Goal: Check status: Check status

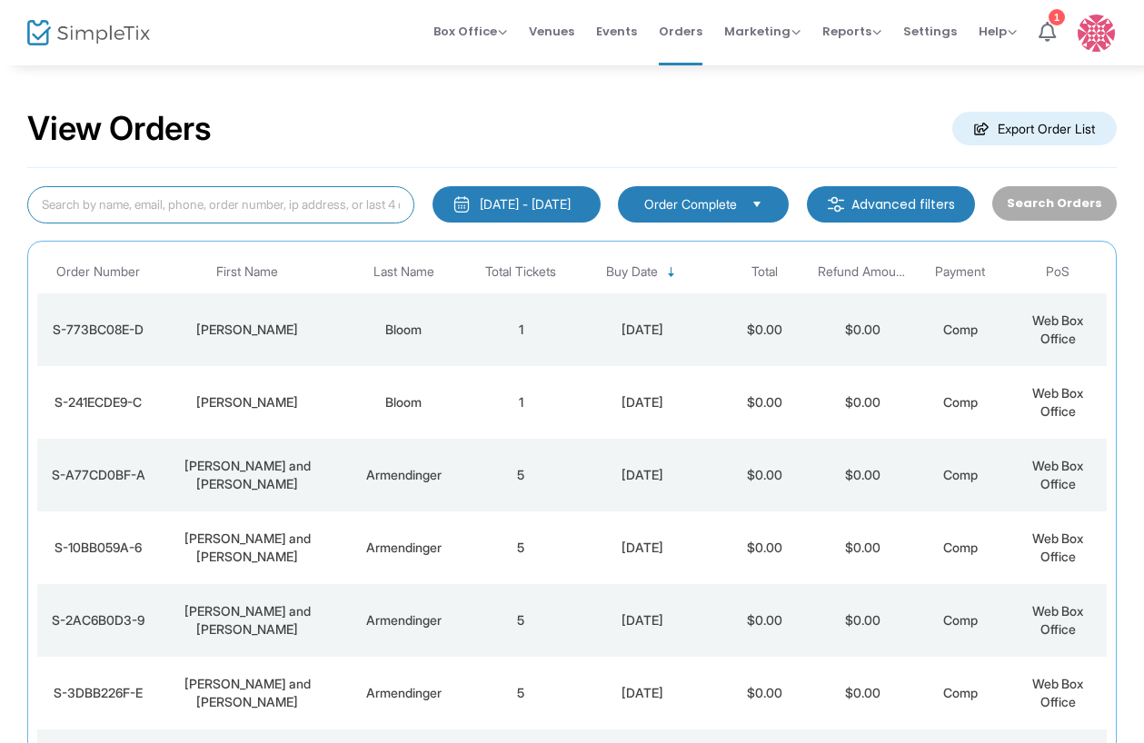
click at [216, 209] on input at bounding box center [220, 204] width 387 height 37
type input "caryn"
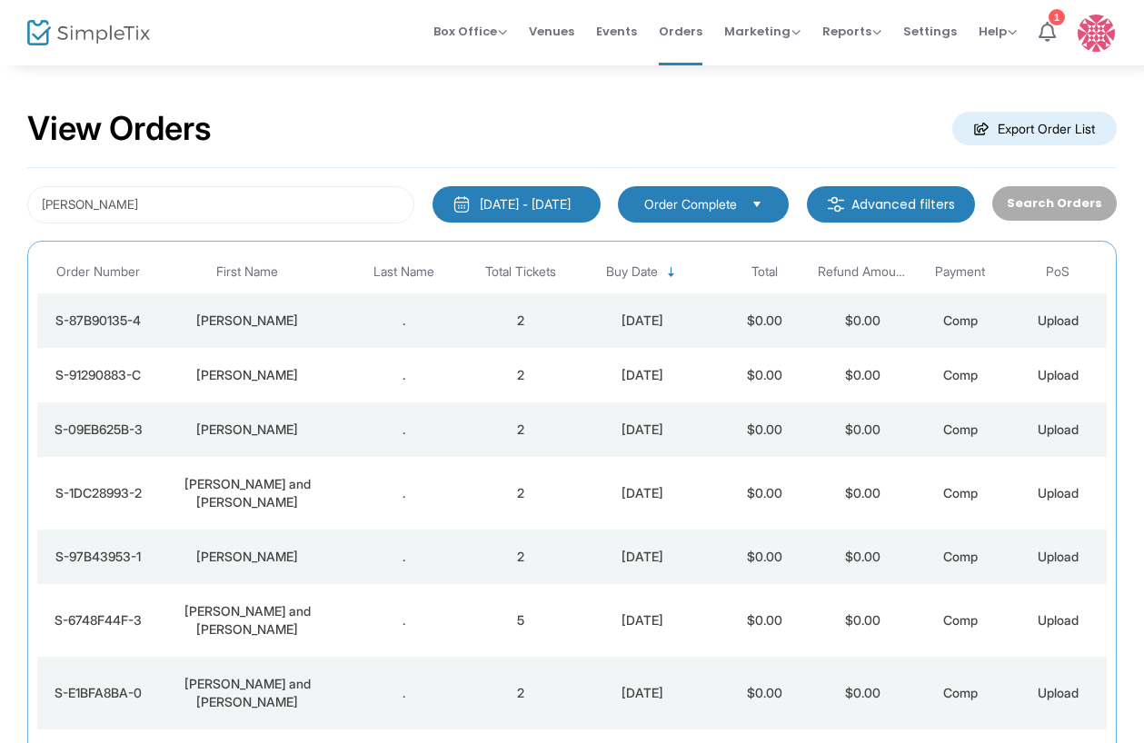
click at [322, 323] on div "Caryn Lieberson" at bounding box center [247, 321] width 166 height 18
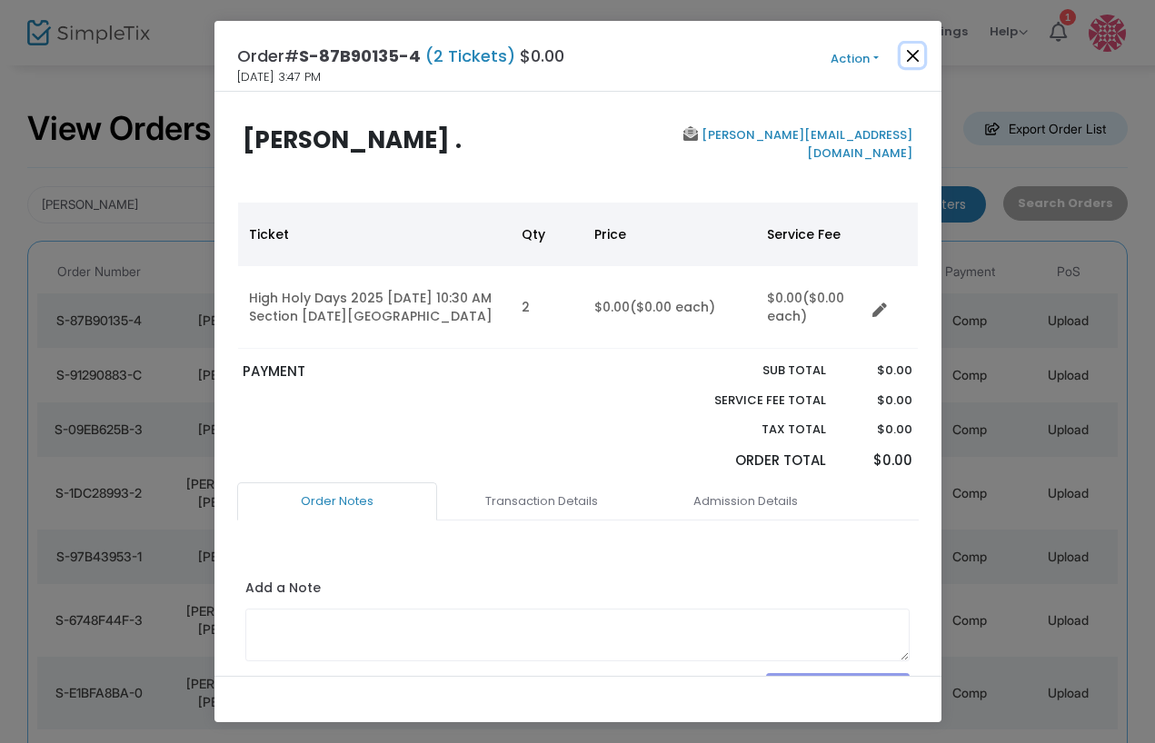
click at [917, 60] on button "Close" at bounding box center [912, 56] width 24 height 24
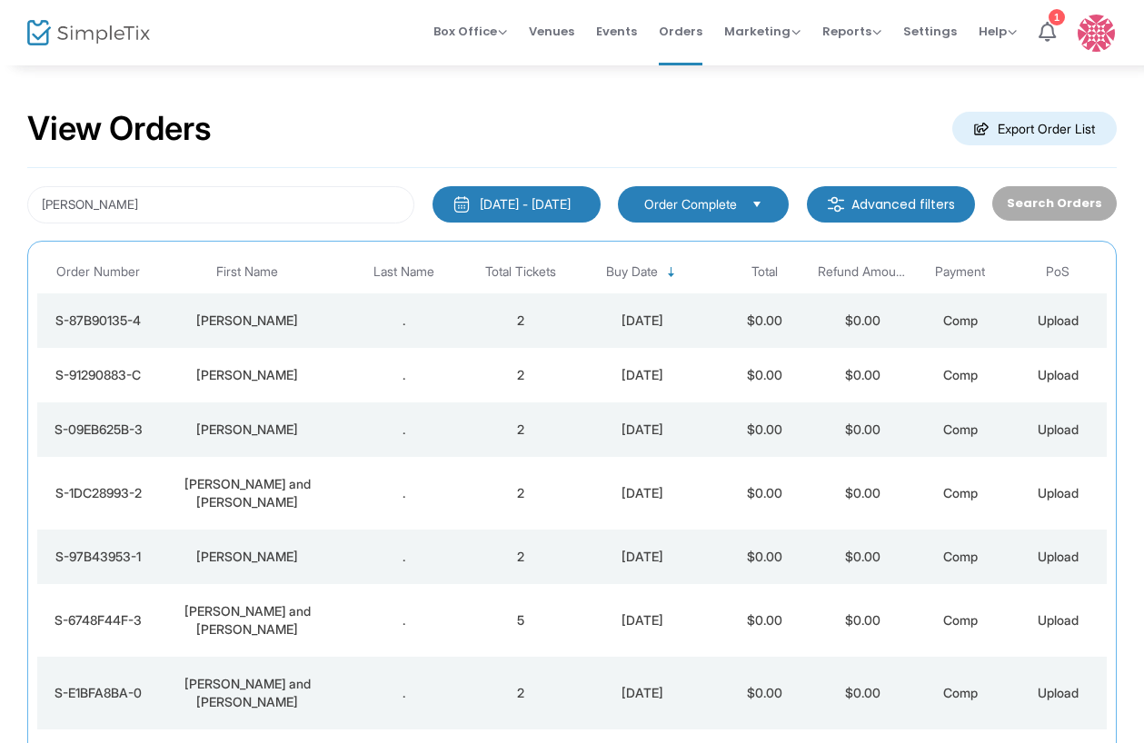
drag, startPoint x: 514, startPoint y: 328, endPoint x: 504, endPoint y: 326, distance: 10.2
click at [513, 328] on td "2" at bounding box center [519, 320] width 97 height 55
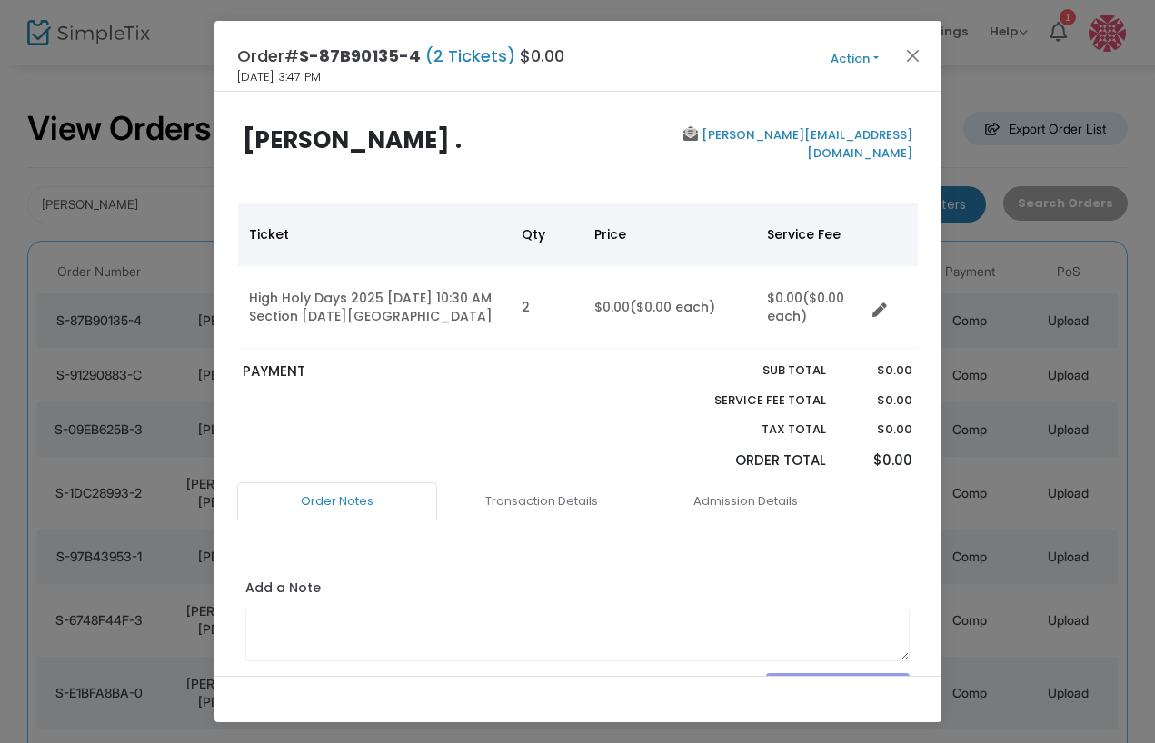
click at [877, 57] on button "Action" at bounding box center [854, 59] width 109 height 20
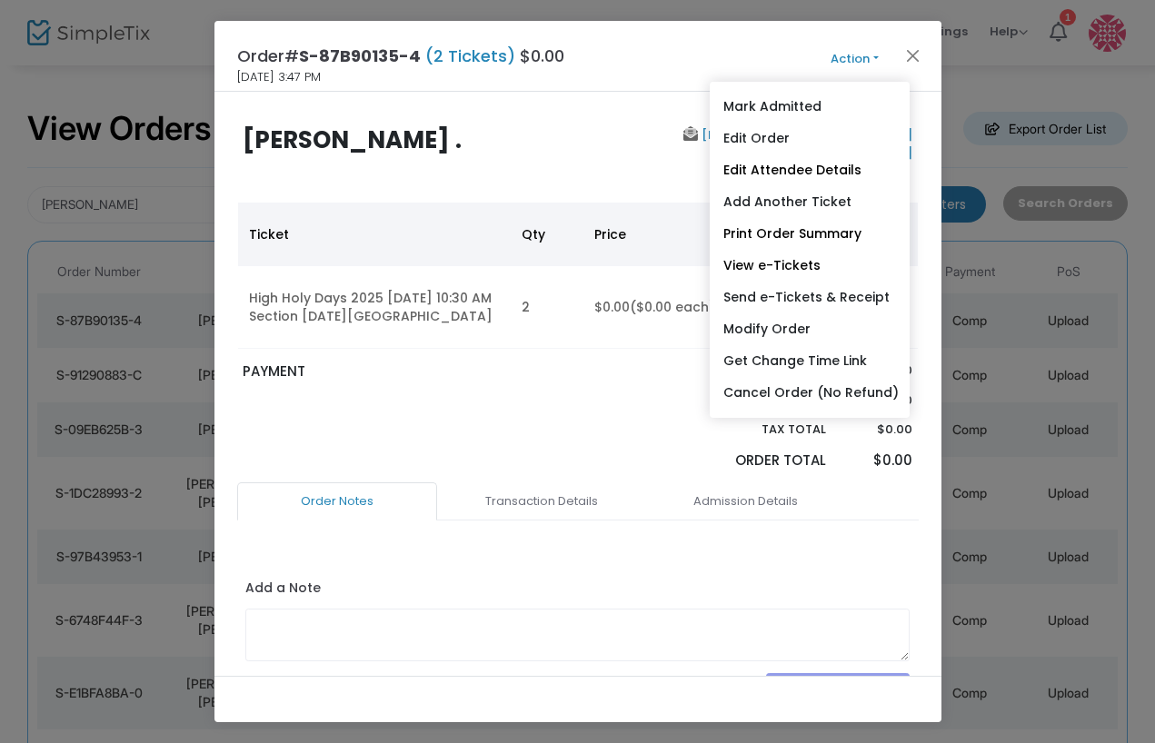
click at [591, 390] on div at bounding box center [621, 422] width 86 height 121
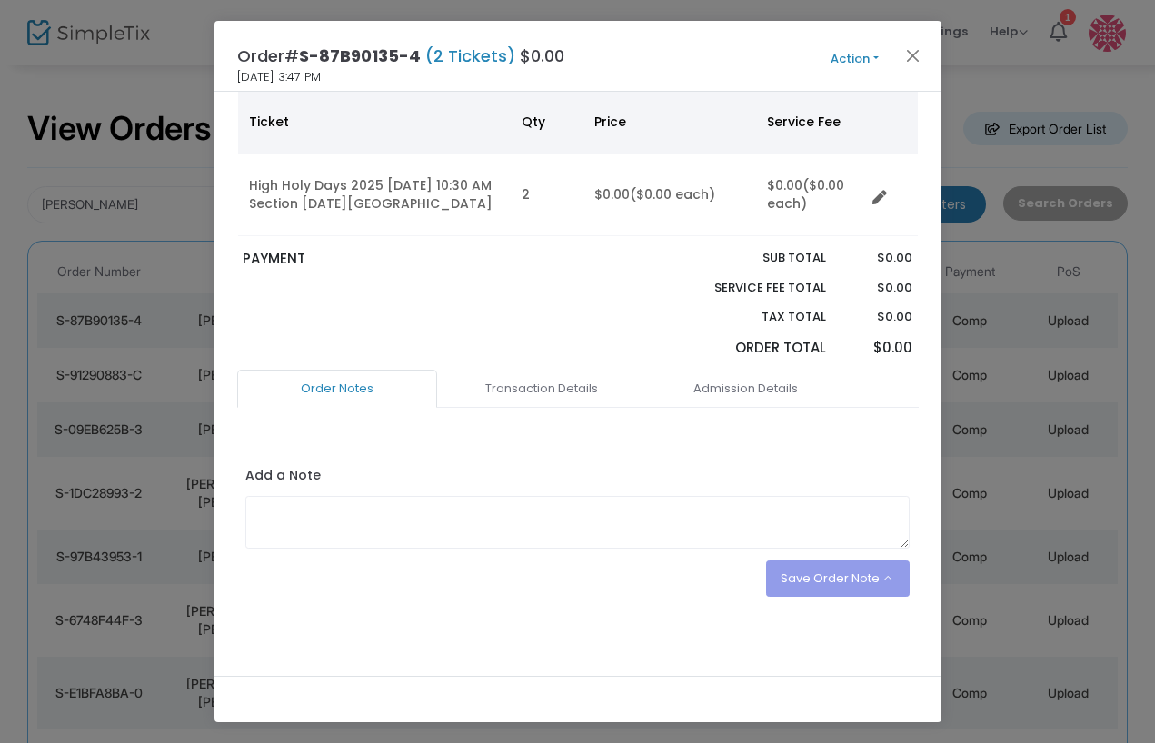
scroll to position [114, 0]
click at [534, 378] on link "Transaction Details" at bounding box center [541, 387] width 200 height 38
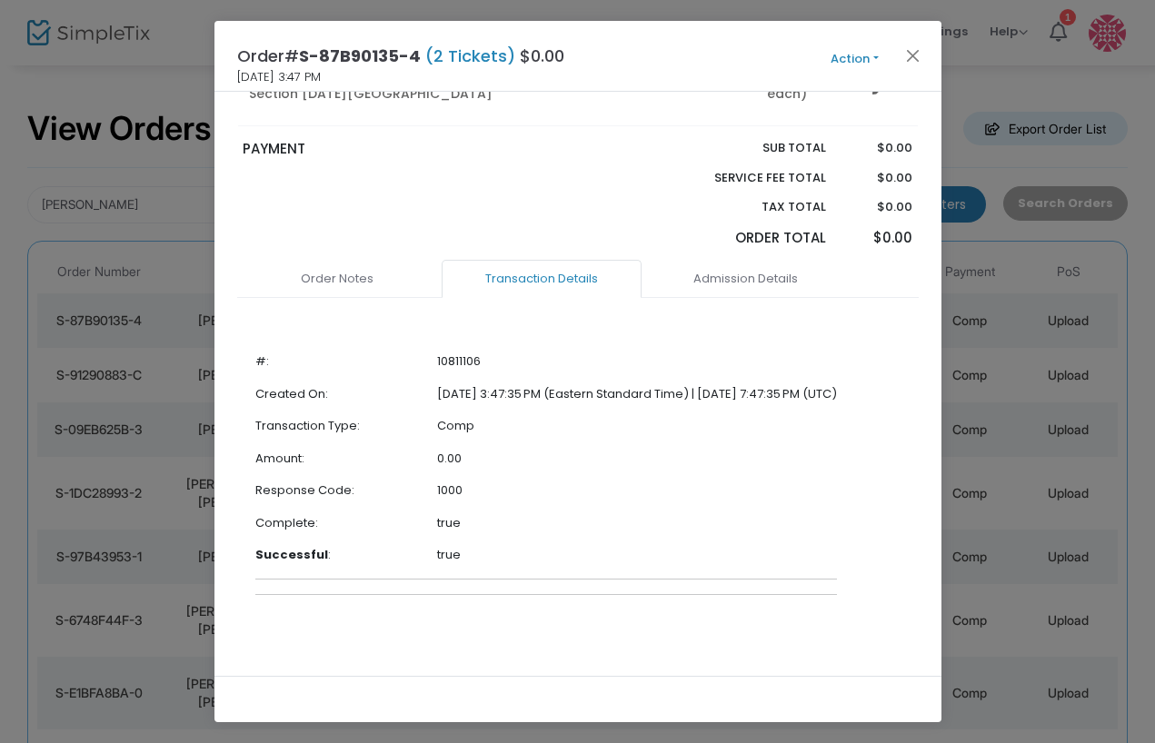
scroll to position [224, 0]
click at [908, 55] on button "Close" at bounding box center [912, 56] width 24 height 24
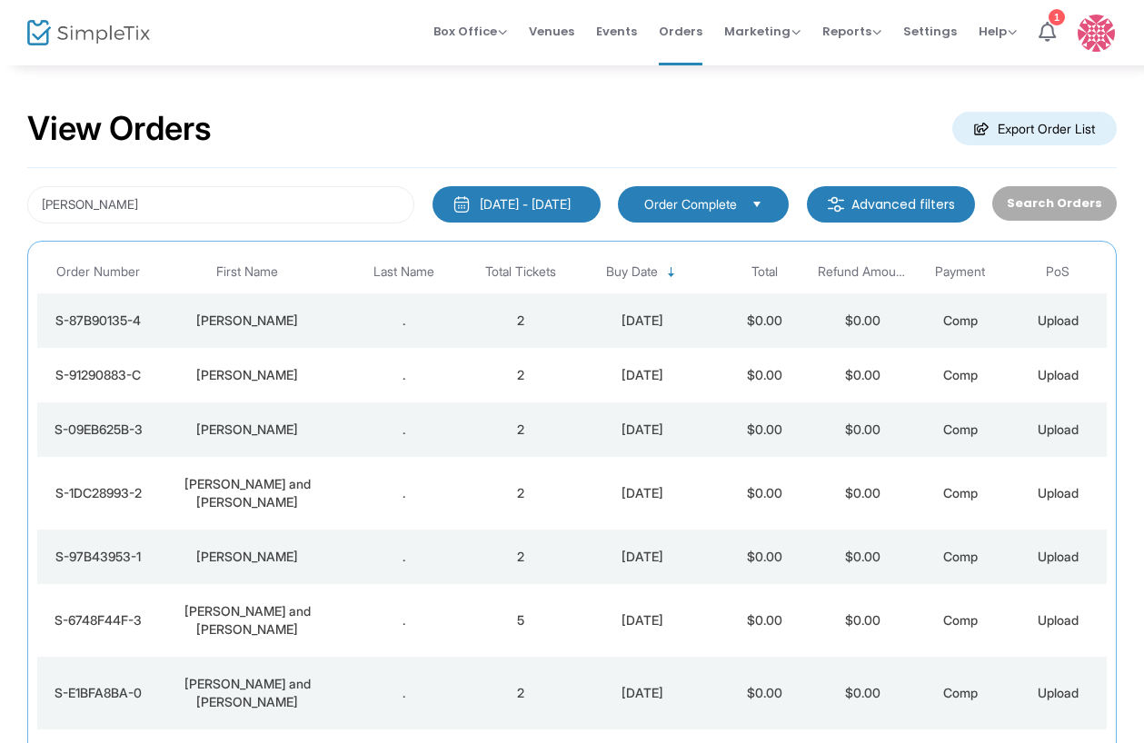
click at [259, 381] on div "Caryn Lieberson" at bounding box center [247, 375] width 166 height 18
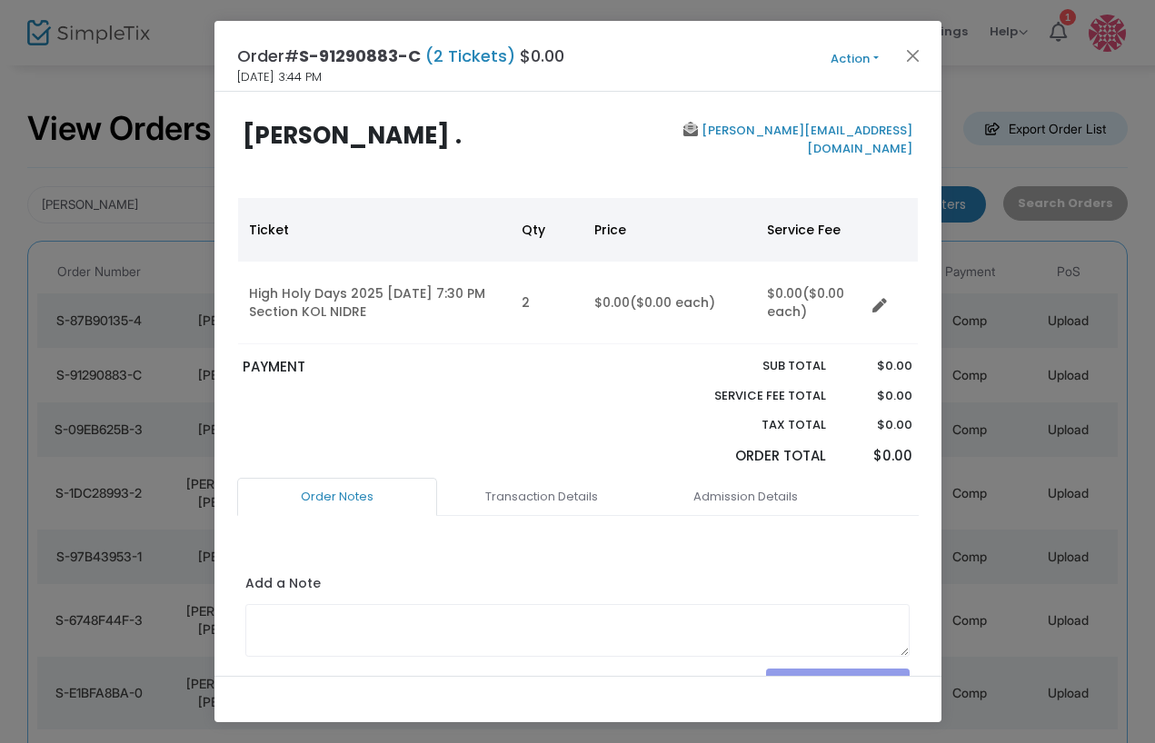
scroll to position [0, 0]
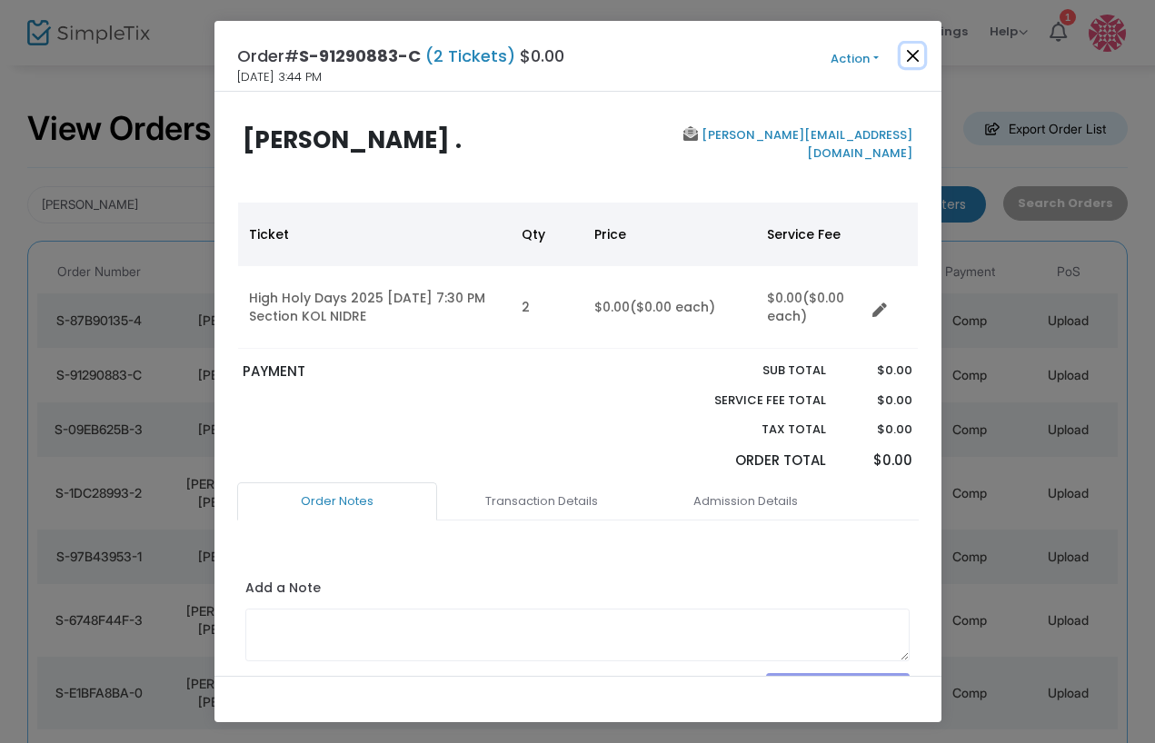
click at [917, 46] on button "Close" at bounding box center [912, 56] width 24 height 24
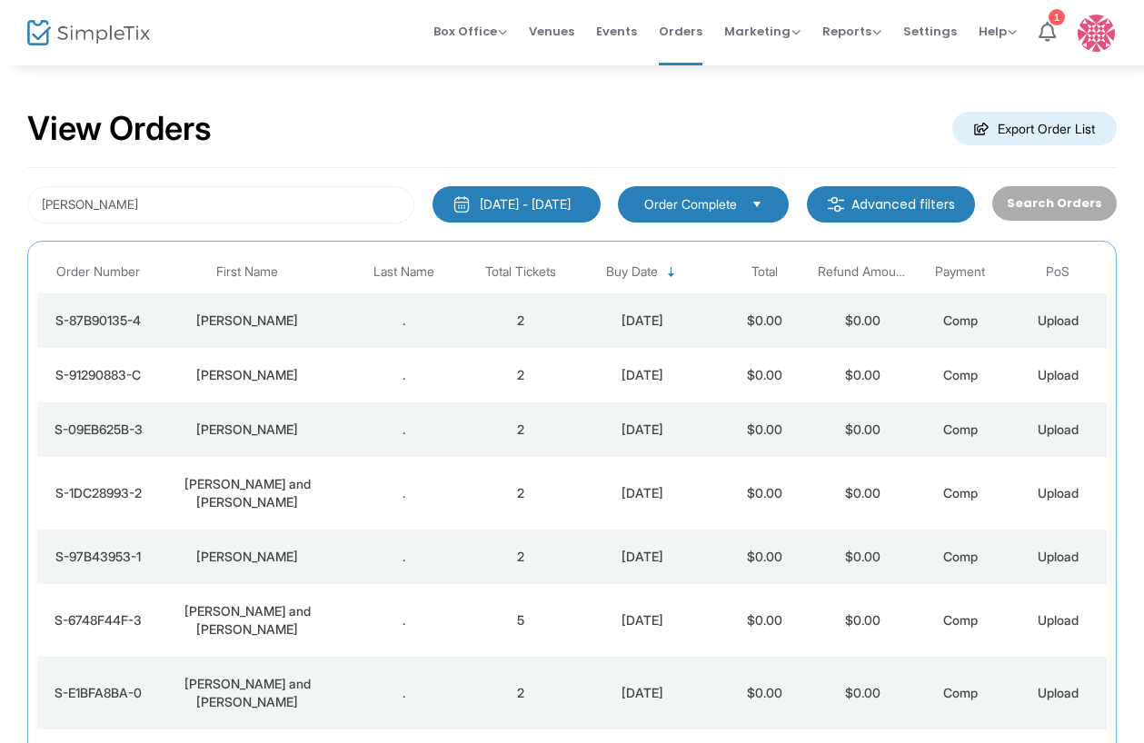
click at [589, 433] on div "9/9/2025" at bounding box center [642, 430] width 137 height 18
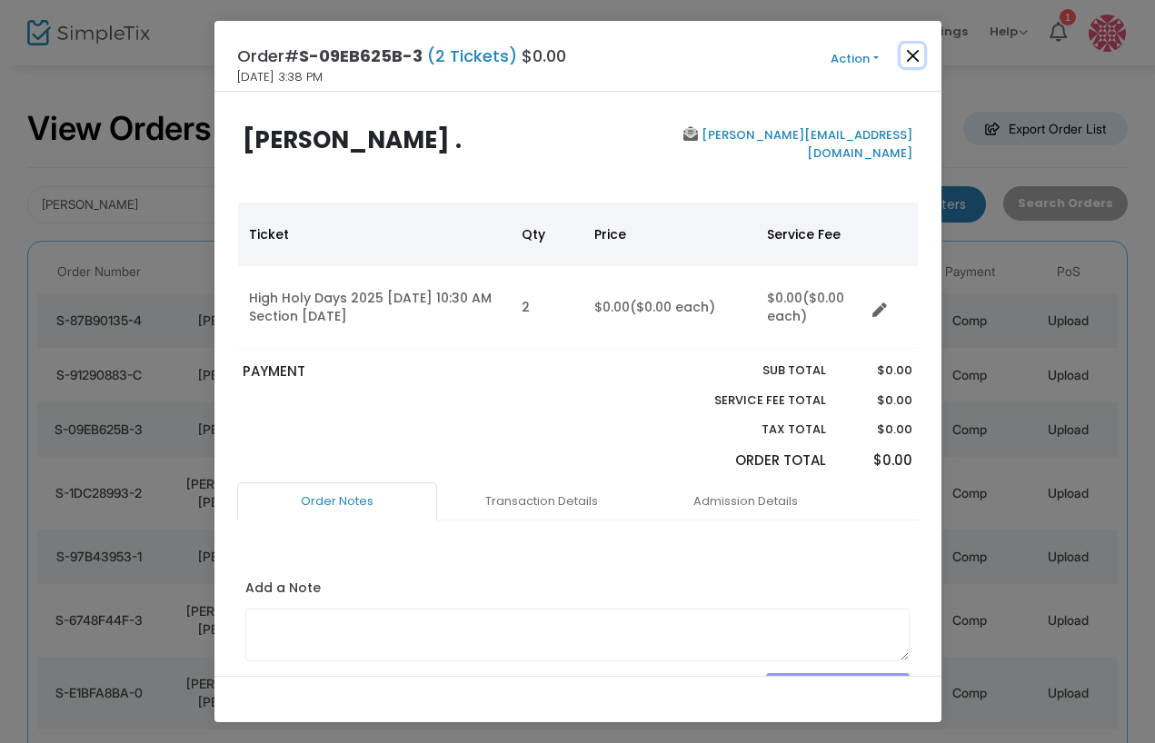
click at [915, 66] on button "Close" at bounding box center [912, 56] width 24 height 24
